Goal: Task Accomplishment & Management: Use online tool/utility

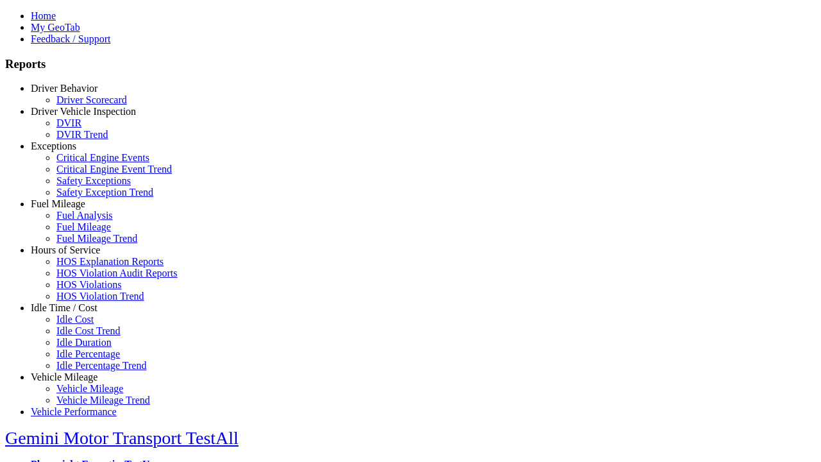
click at [74, 371] on link "Vehicle Mileage" at bounding box center [64, 376] width 67 height 11
click at [83, 394] on link "Vehicle Mileage Trend" at bounding box center [103, 399] width 94 height 11
select select
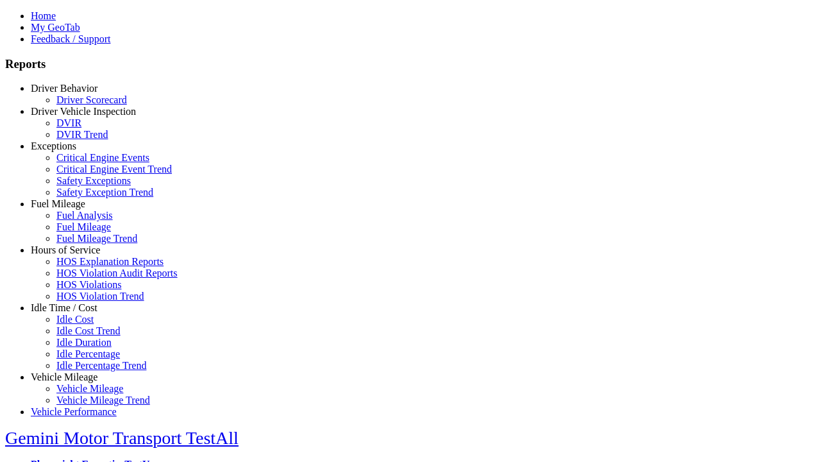
select select
